Goal: Task Accomplishment & Management: Manage account settings

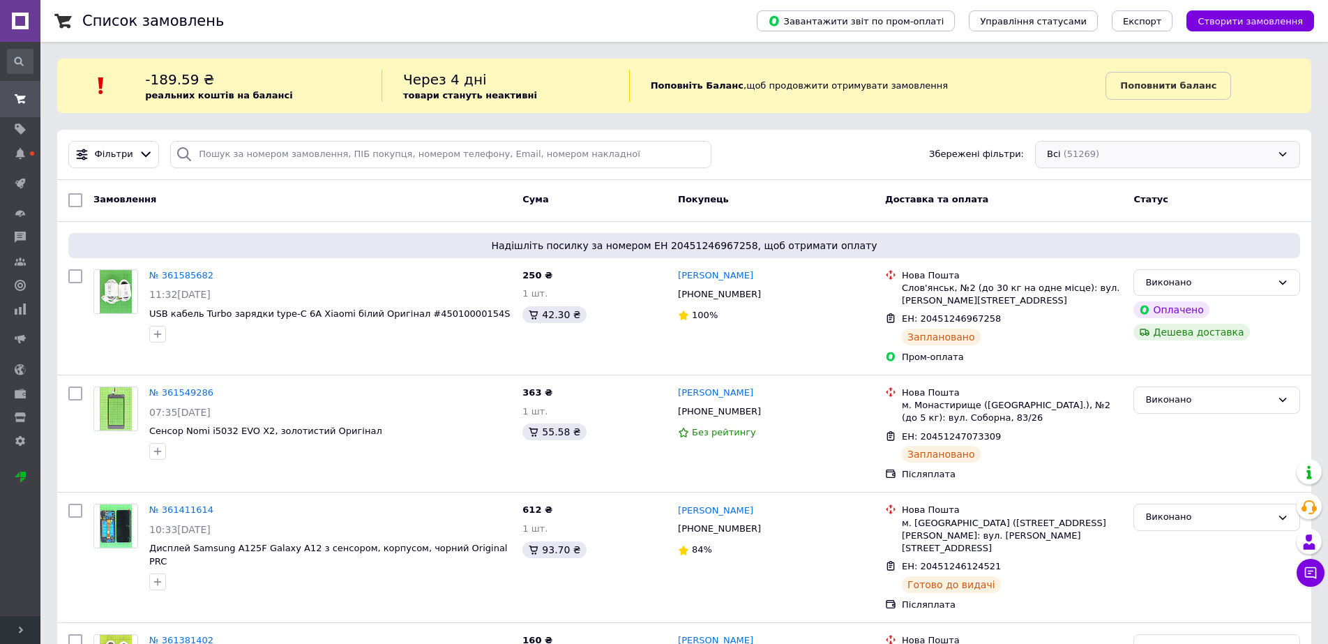
click at [1268, 156] on div "Всі (51269)" at bounding box center [1167, 154] width 265 height 27
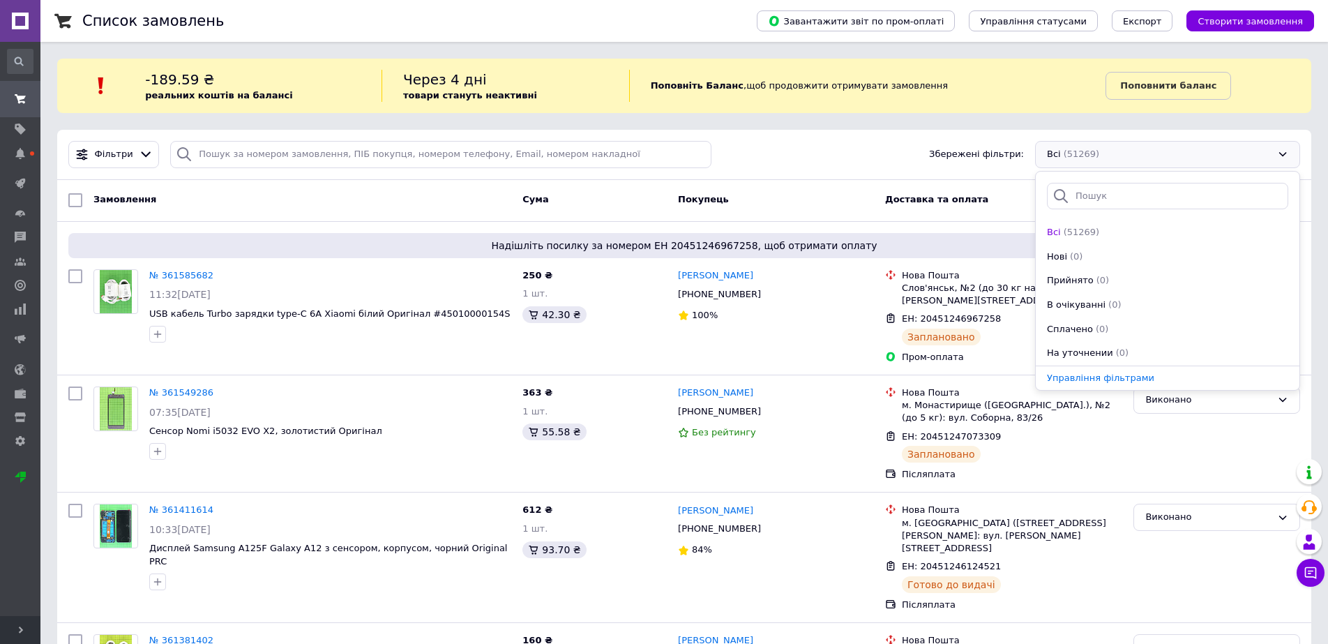
click at [1268, 156] on div "Всі (51269)" at bounding box center [1167, 154] width 265 height 27
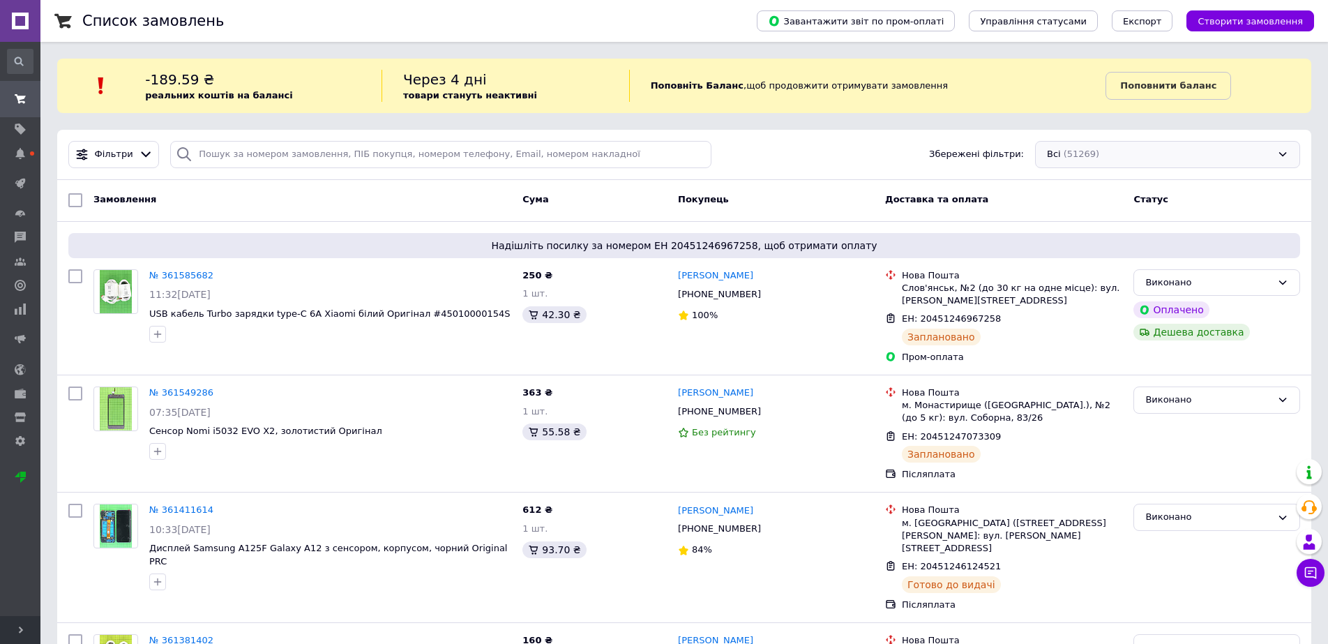
click at [1278, 155] on div "Всі (51269)" at bounding box center [1167, 154] width 265 height 27
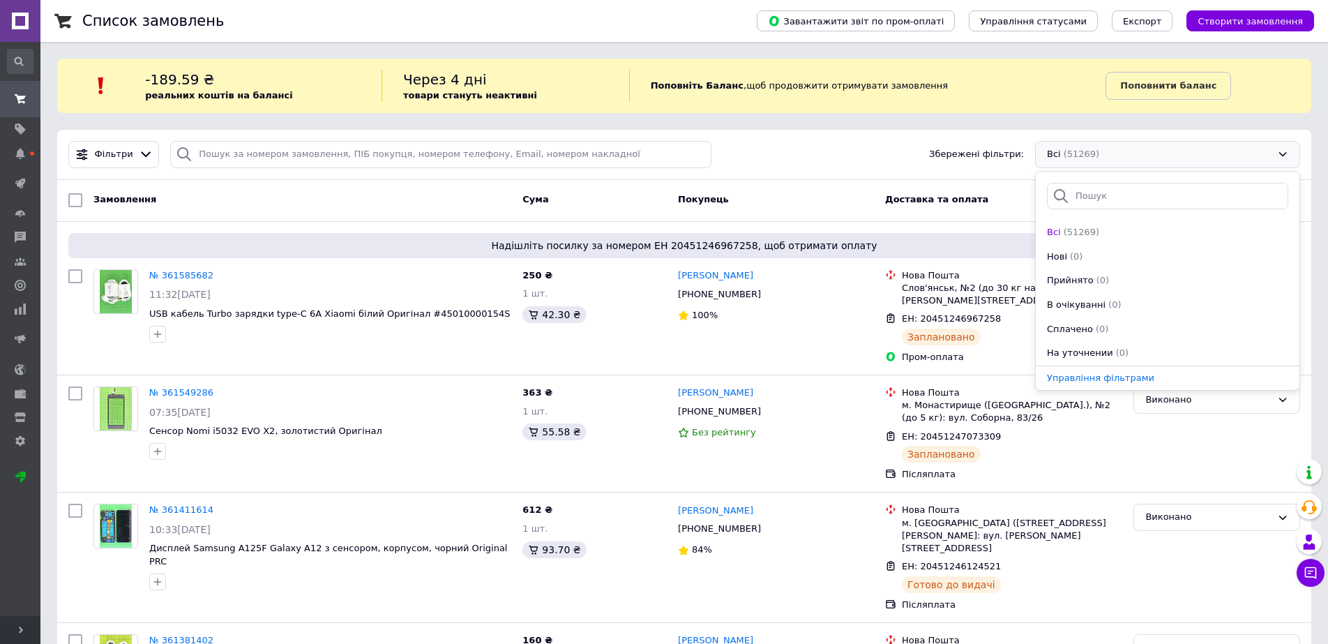
click at [1278, 154] on div "Всі (51269)" at bounding box center [1167, 154] width 265 height 27
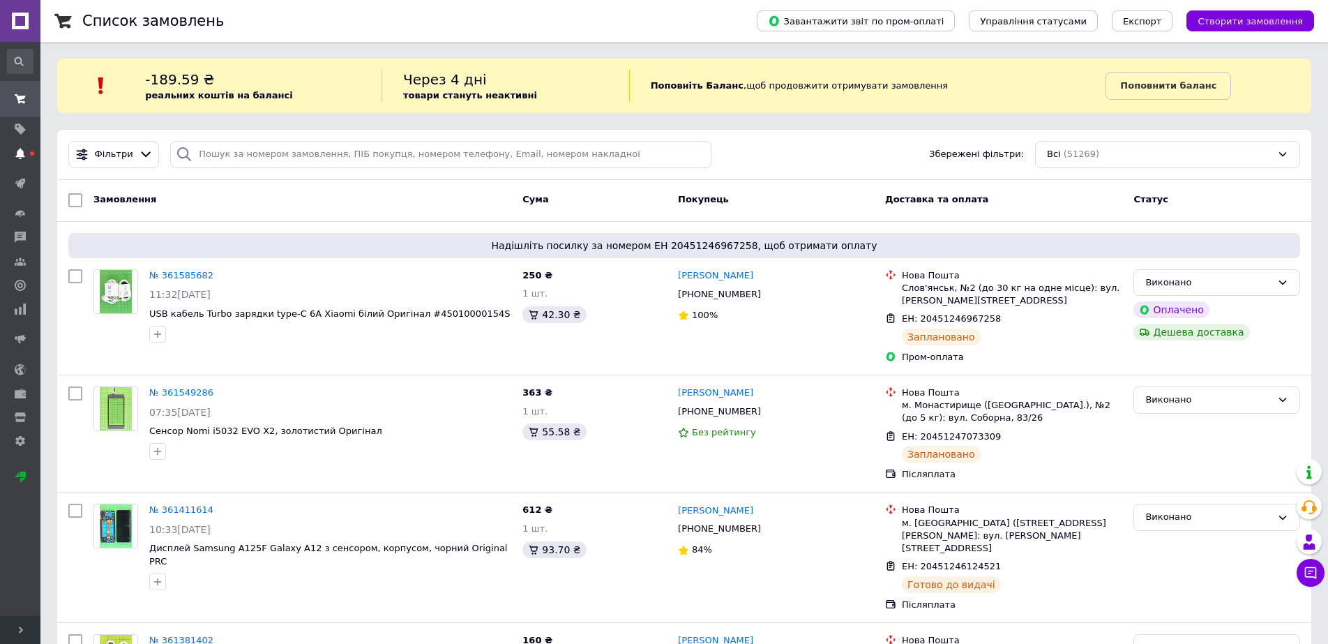
click at [22, 159] on span at bounding box center [20, 153] width 40 height 13
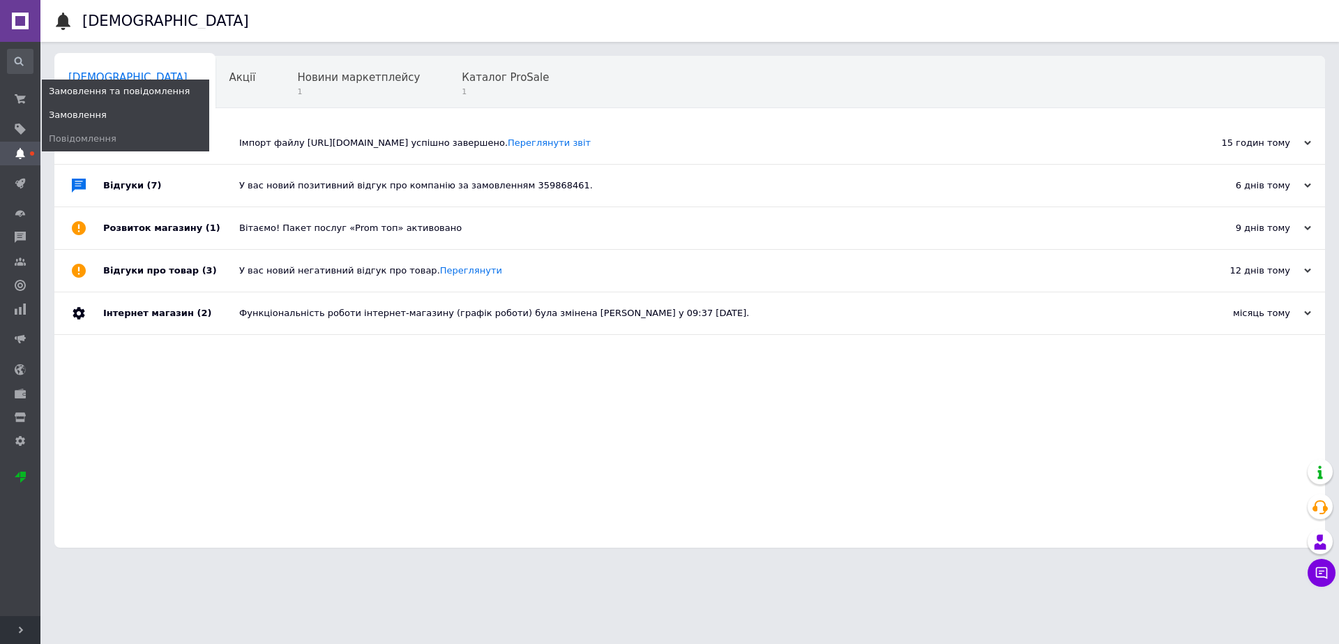
click at [97, 115] on span "Замовлення" at bounding box center [78, 115] width 58 height 13
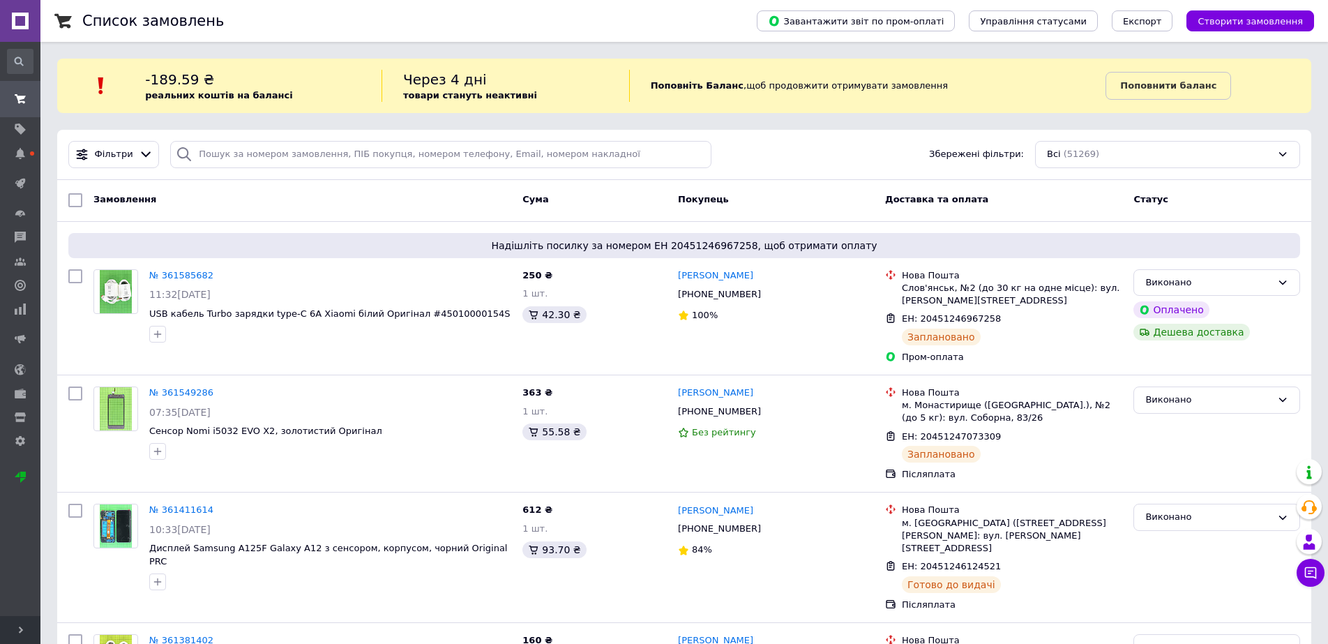
click at [1272, 158] on div "Всі (51269)" at bounding box center [1167, 154] width 265 height 27
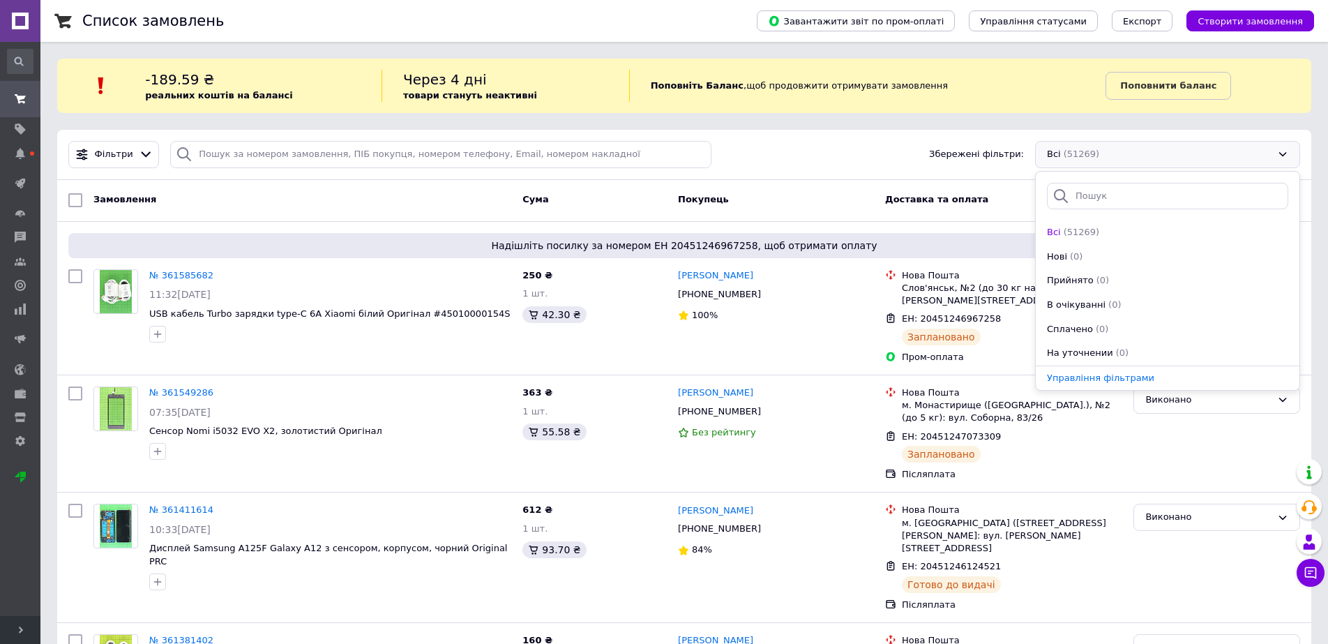
click at [1267, 153] on div "Всі (51269)" at bounding box center [1167, 154] width 265 height 27
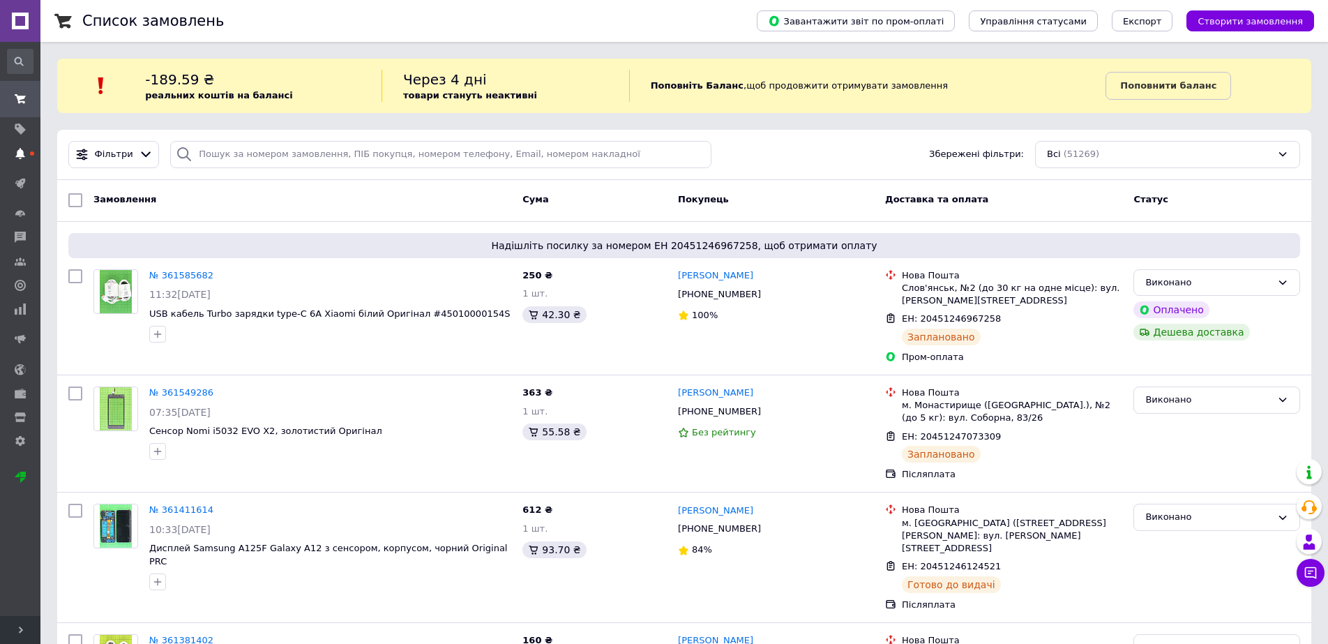
click at [17, 157] on icon at bounding box center [20, 153] width 11 height 11
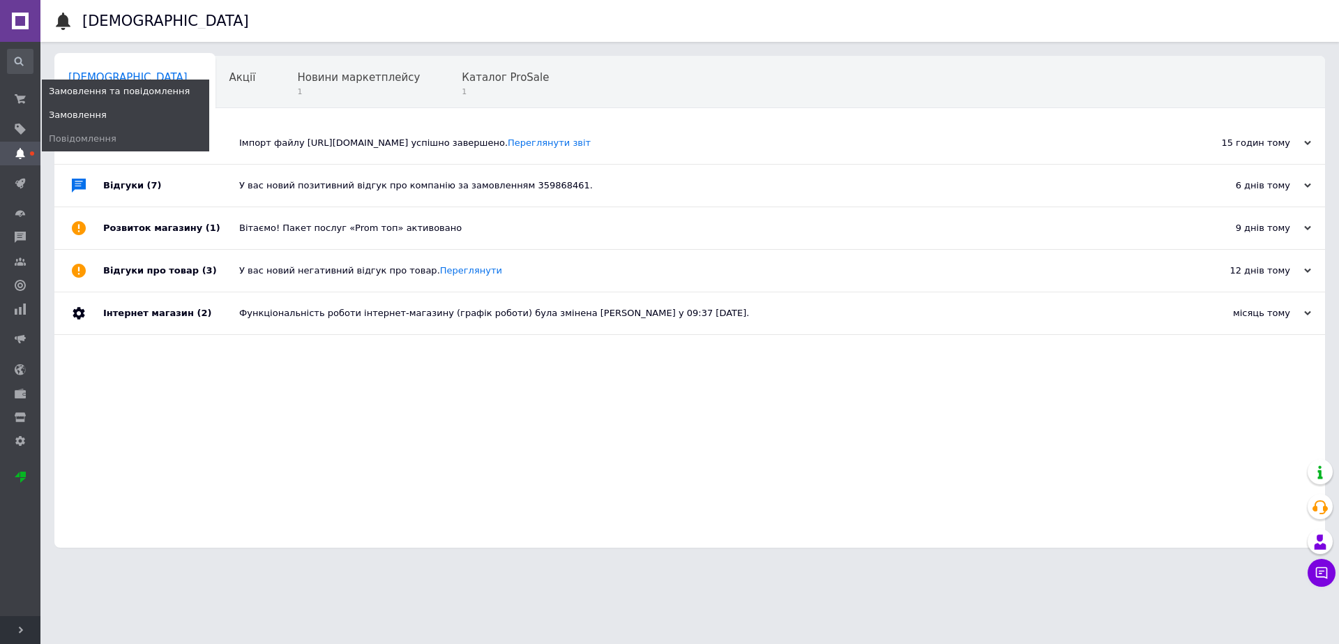
click at [76, 107] on link "Замовлення" at bounding box center [125, 115] width 167 height 24
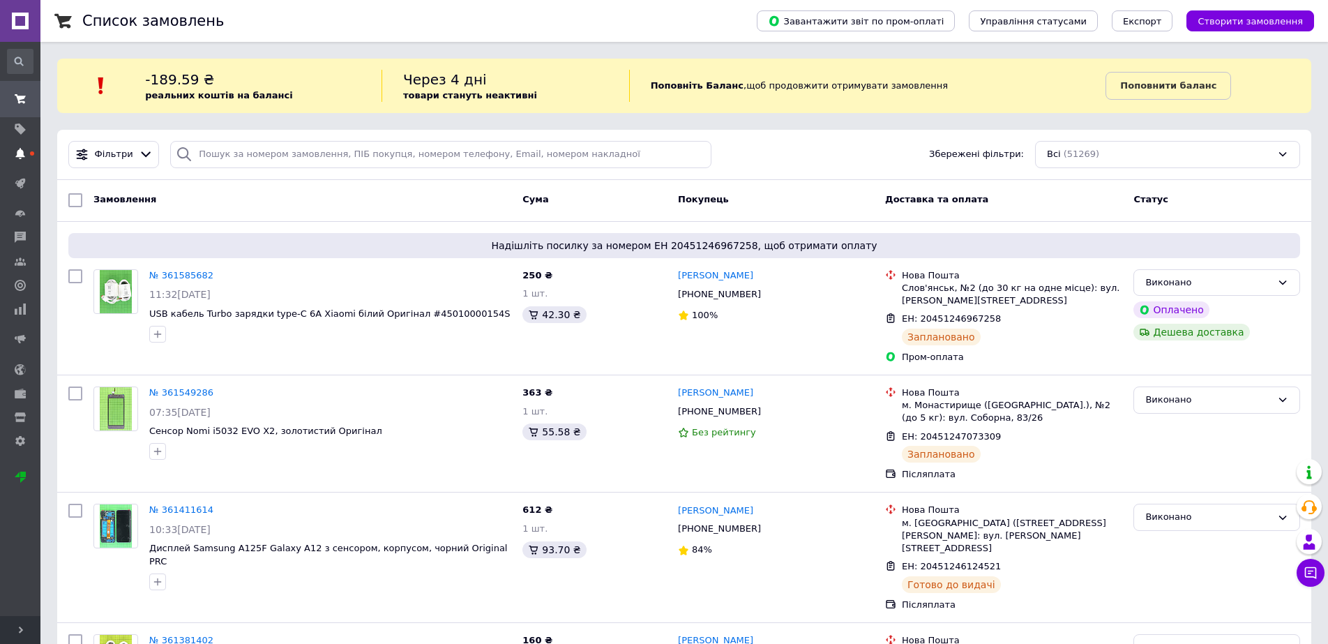
click at [20, 157] on use at bounding box center [19, 153] width 9 height 11
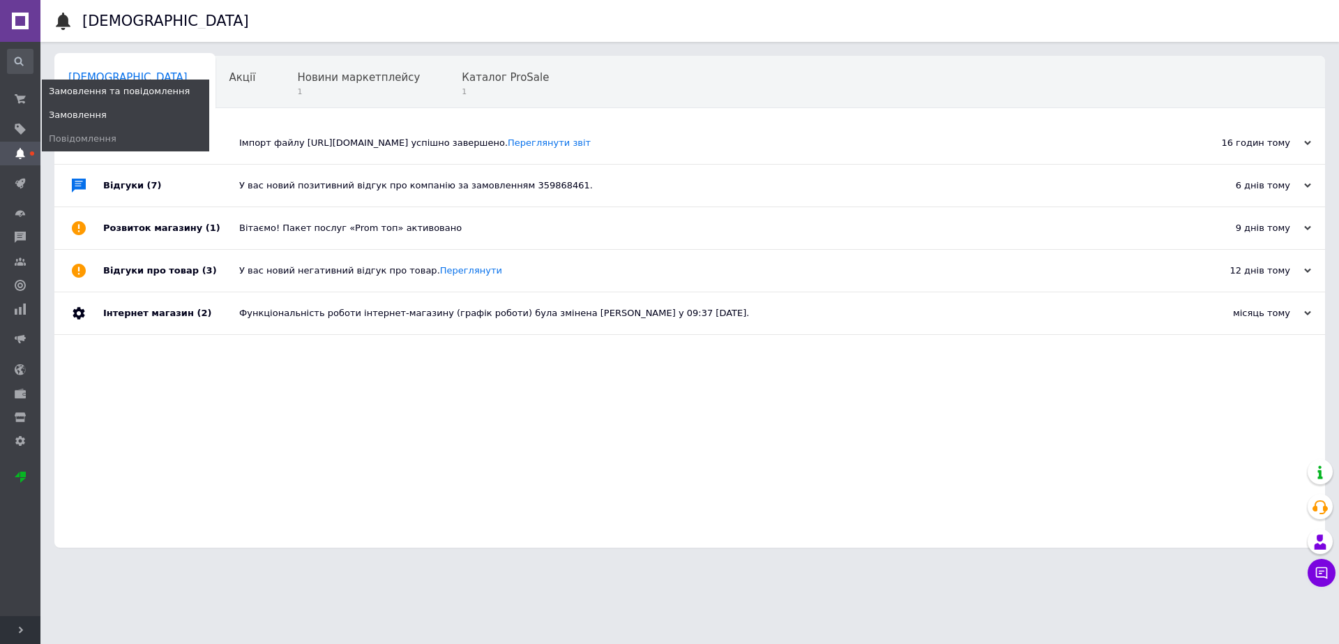
click at [75, 112] on span "Замовлення" at bounding box center [78, 115] width 58 height 13
